Goal: Task Accomplishment & Management: Manage account settings

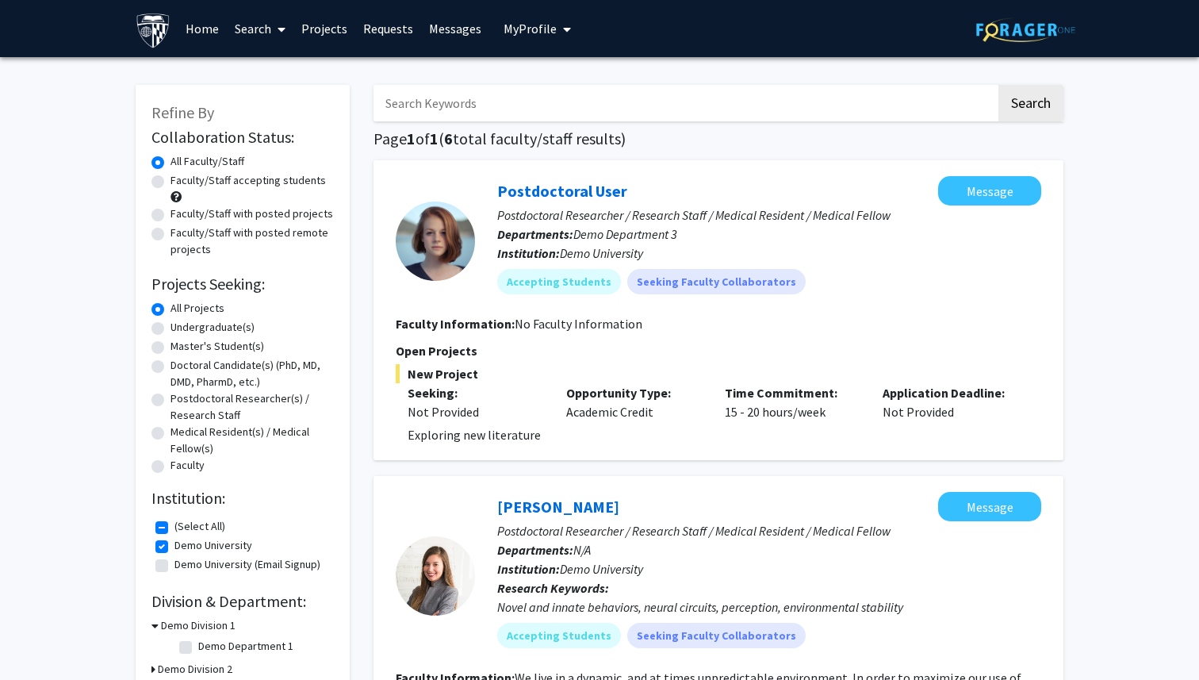
click at [155, 34] on img at bounding box center [154, 31] width 36 height 36
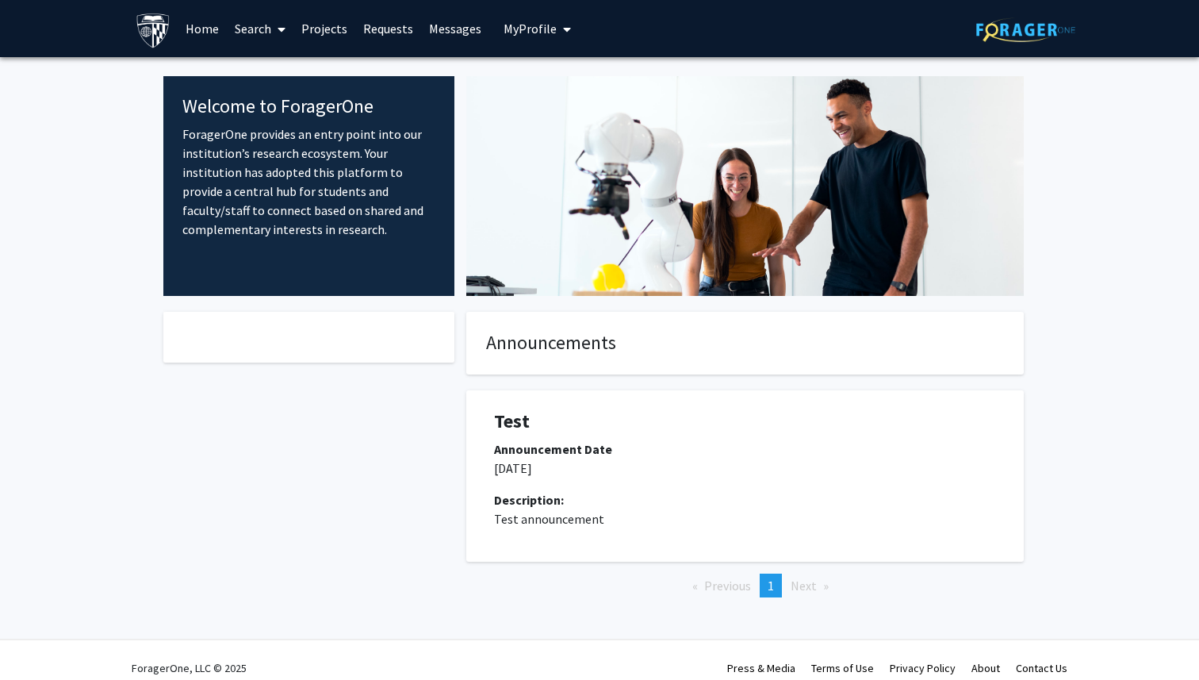
click at [1043, 21] on img at bounding box center [1025, 29] width 99 height 25
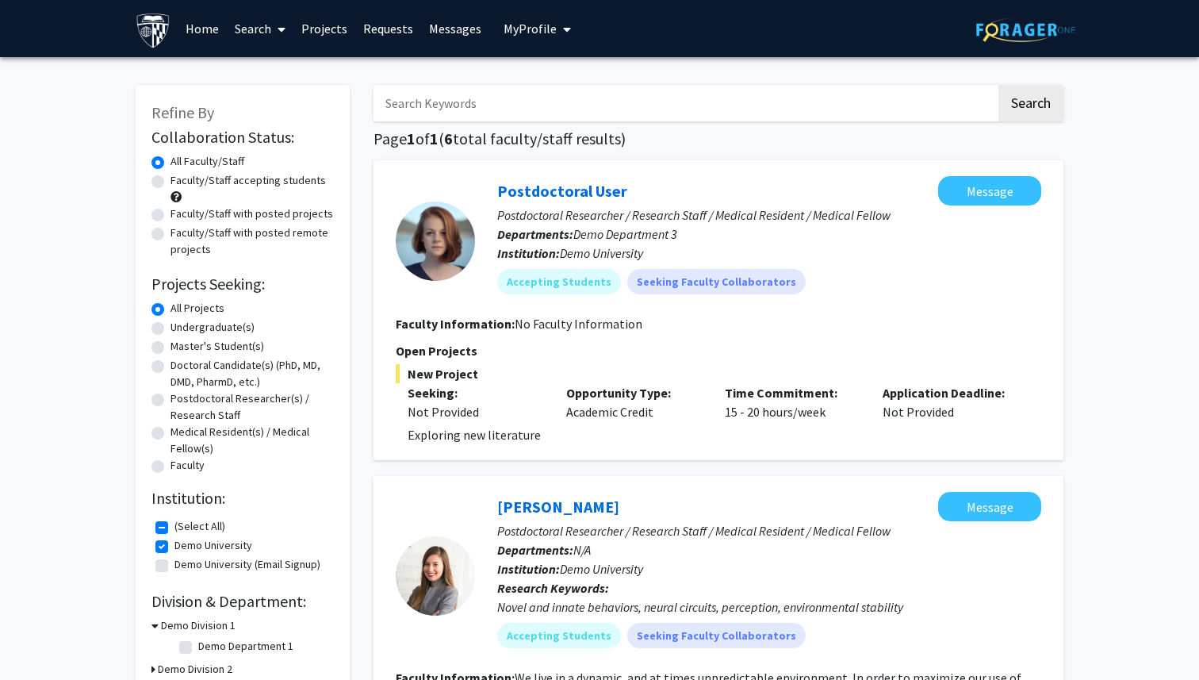
click at [539, 31] on span "My Profile" at bounding box center [530, 29] width 53 height 16
click at [520, 145] on link "Log Out" at bounding box center [586, 145] width 143 height 19
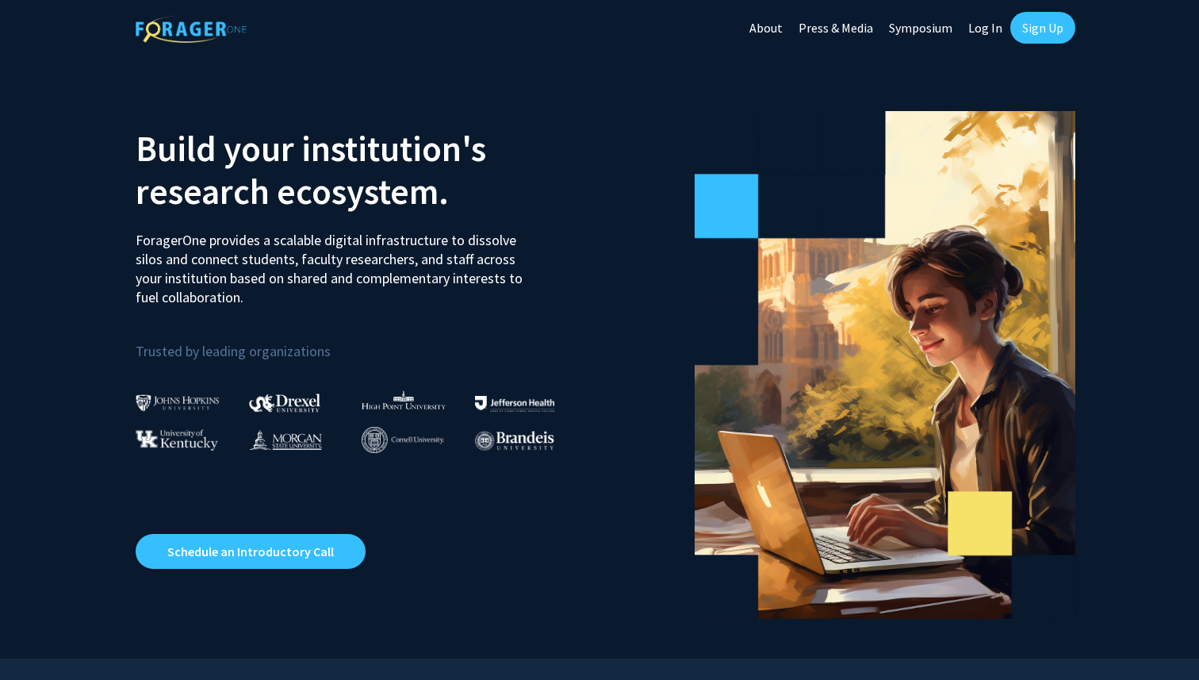
click at [981, 21] on link "Log In" at bounding box center [985, 28] width 50 height 56
select select
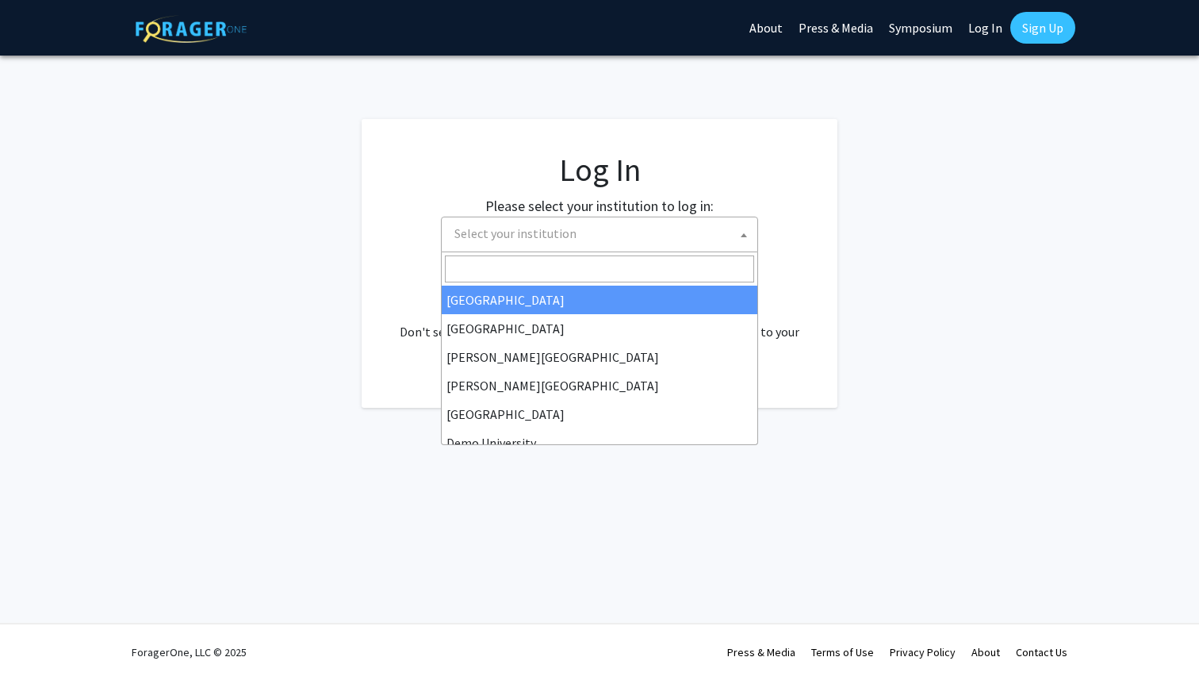
click at [649, 251] on span "Select your institution" at bounding box center [599, 234] width 317 height 36
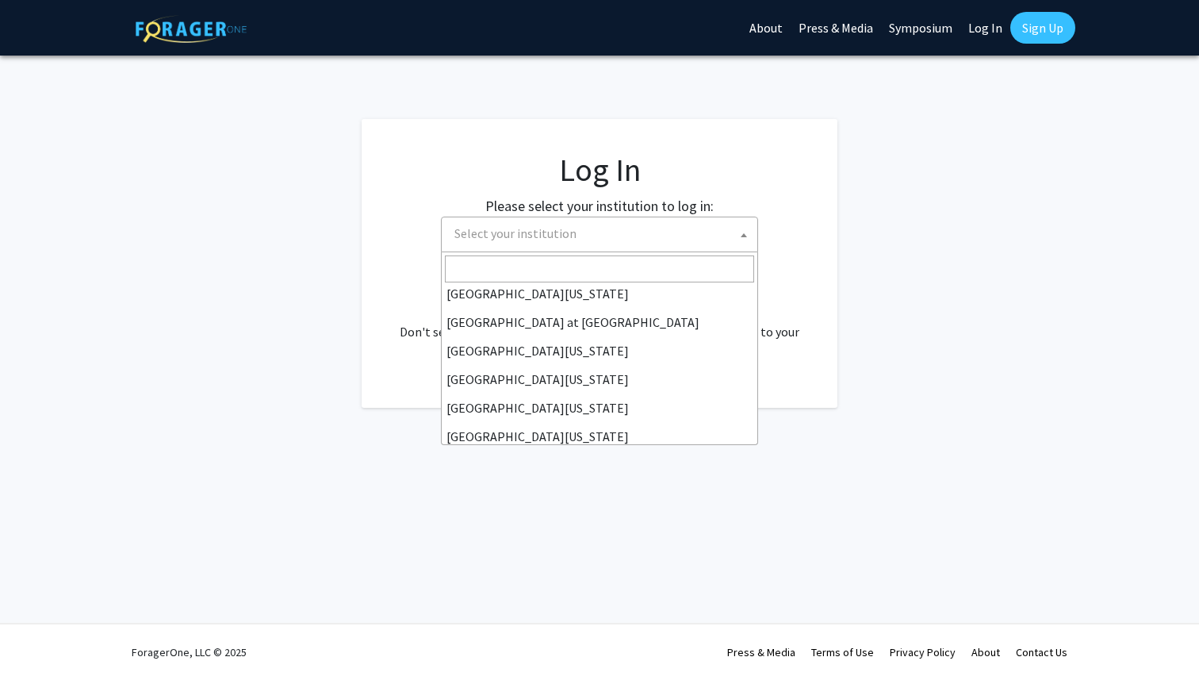
scroll to position [726, 0]
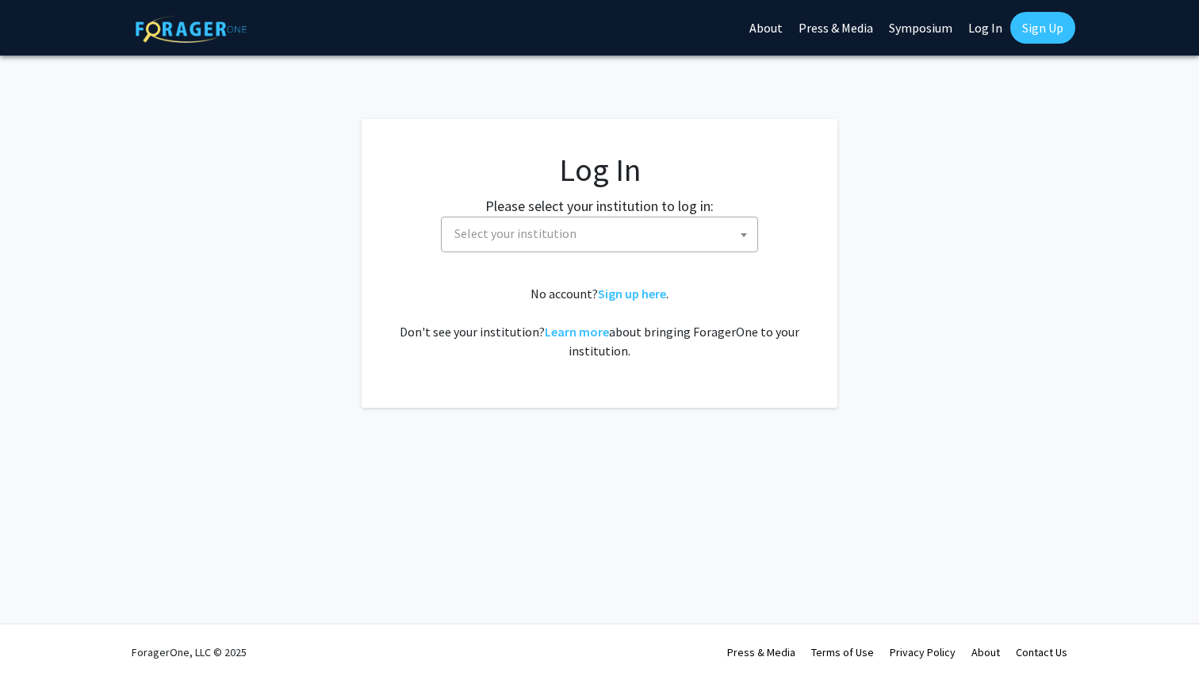
click at [580, 547] on div "Skip navigation About Press & Media Symposium Log In Sign Up Complete your prof…" at bounding box center [599, 340] width 1199 height 680
